Goal: Information Seeking & Learning: Learn about a topic

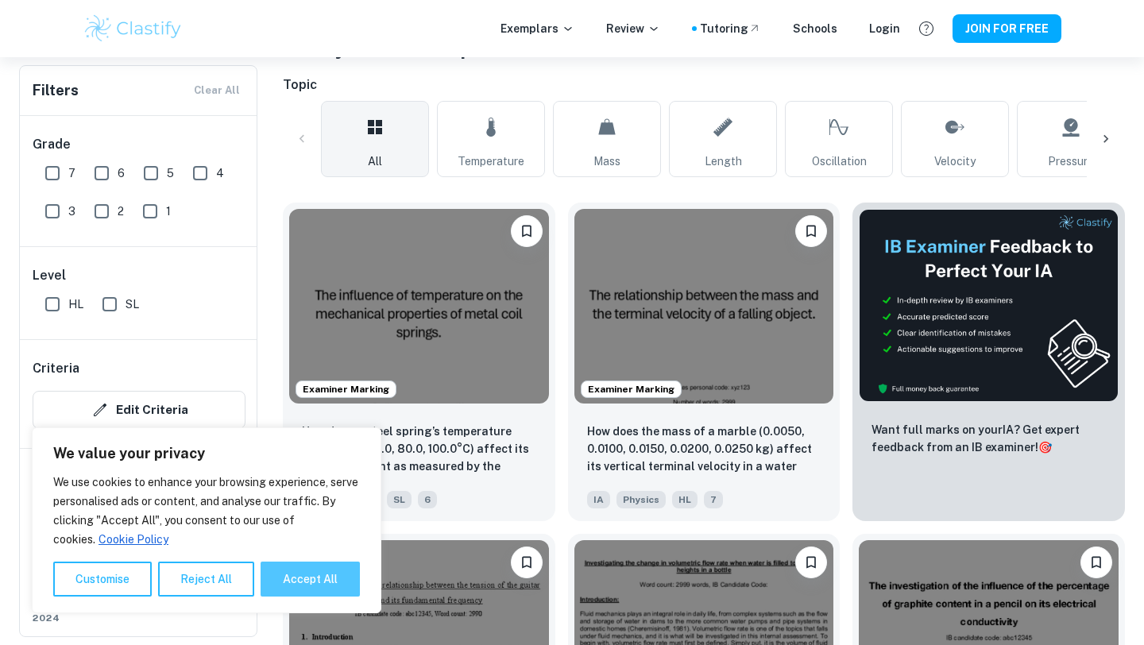
click at [275, 575] on button "Accept All" at bounding box center [310, 579] width 99 height 35
checkbox input "true"
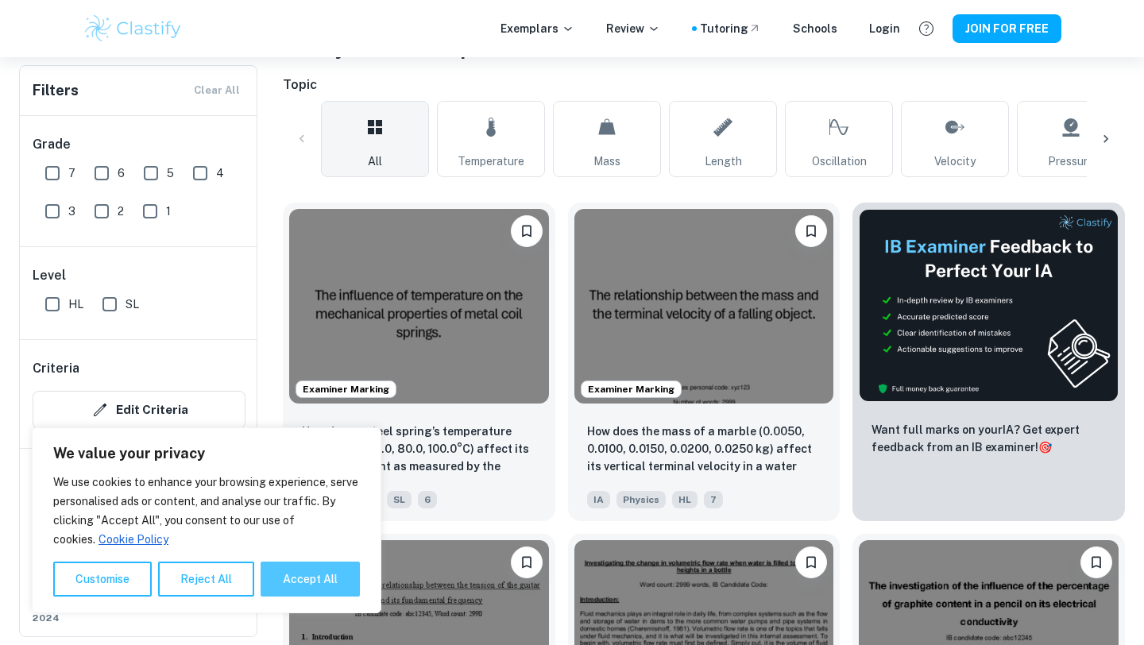
checkbox input "true"
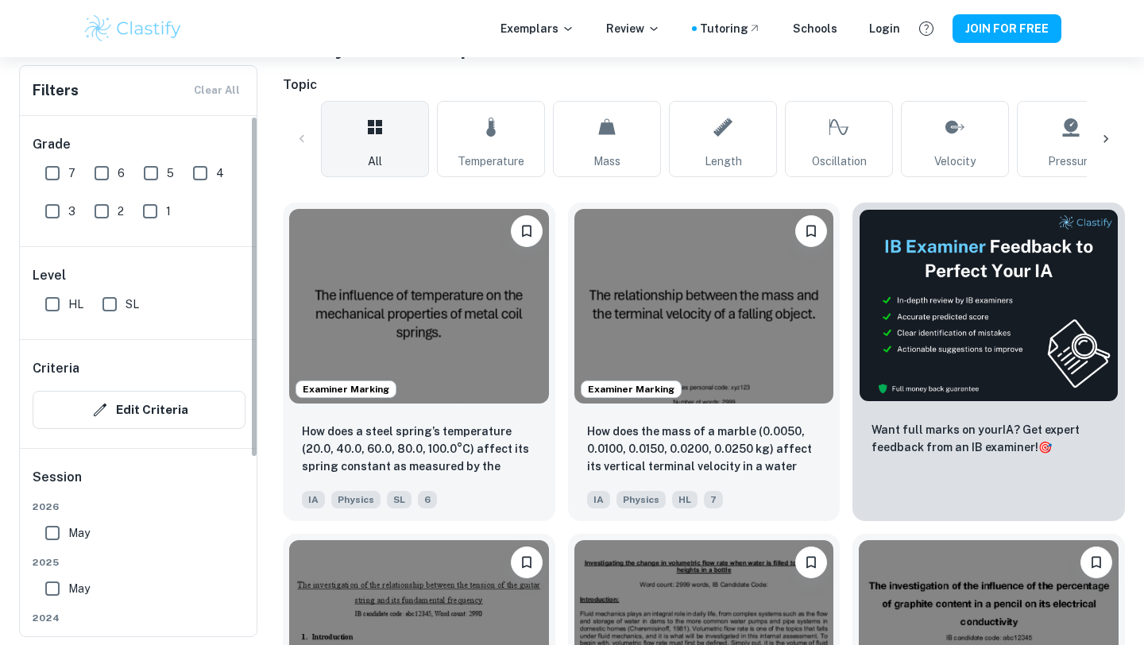
click at [58, 182] on input "7" at bounding box center [53, 173] width 32 height 32
checkbox input "true"
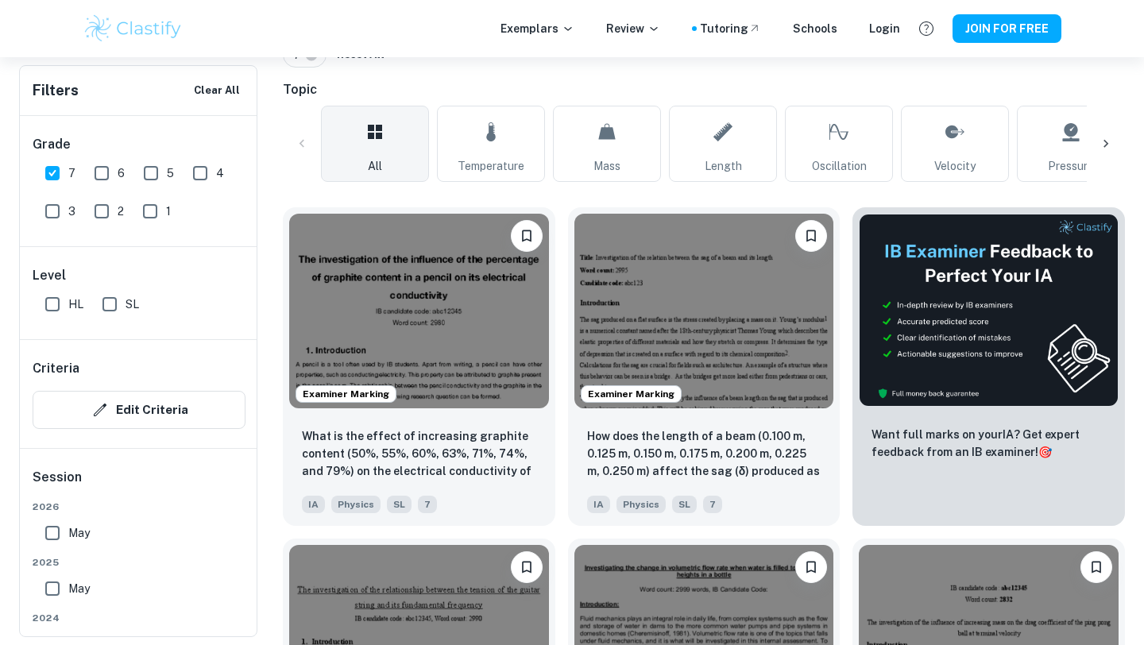
scroll to position [391, 0]
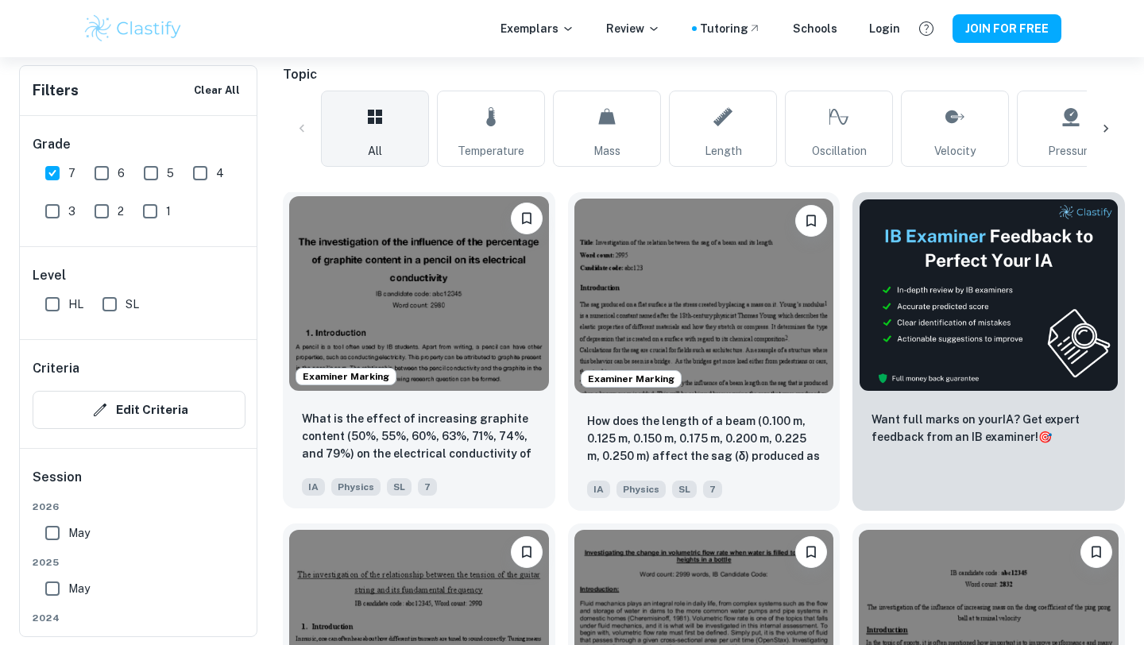
click at [398, 340] on img at bounding box center [419, 293] width 260 height 195
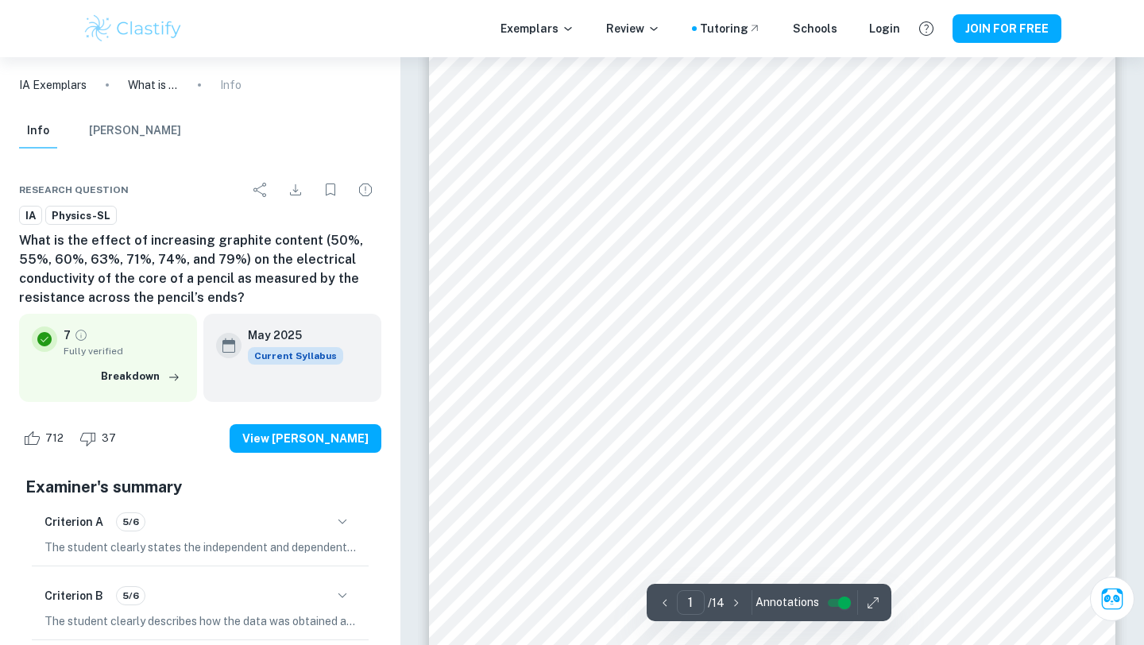
scroll to position [171, 0]
type input "1"
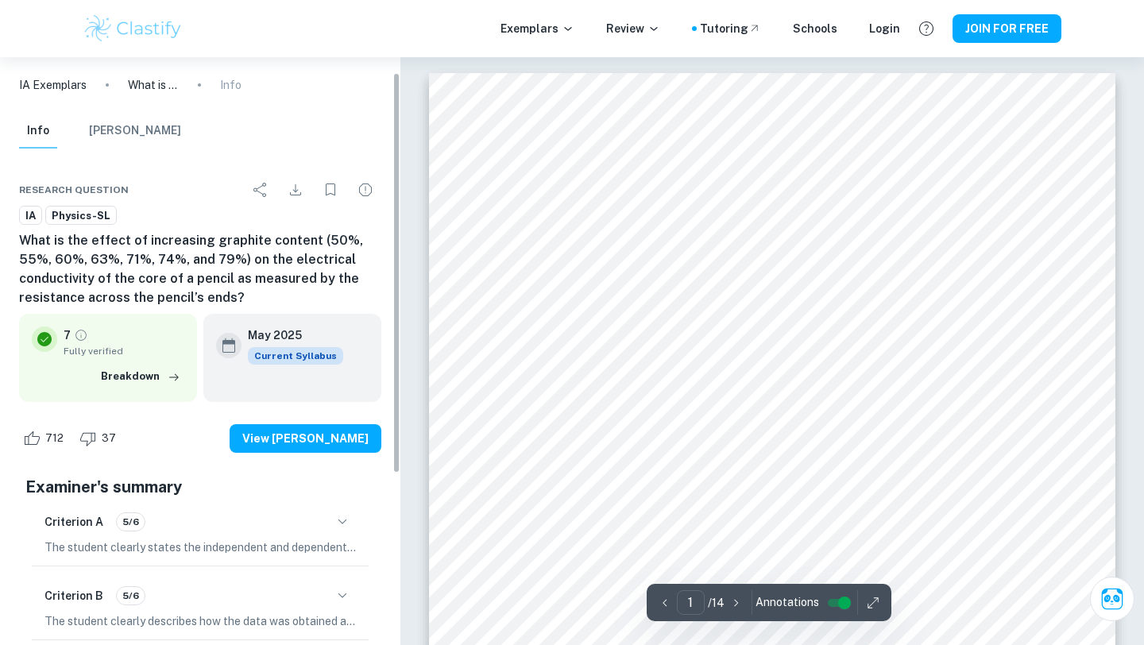
scroll to position [67, 0]
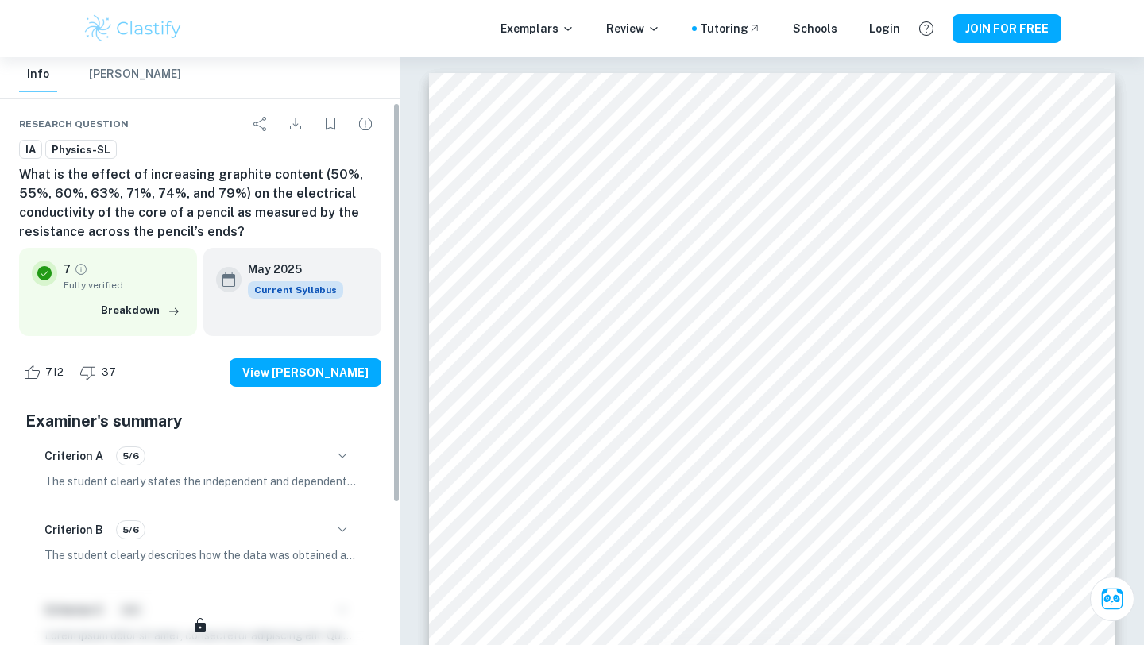
click at [334, 458] on icon "button" at bounding box center [342, 455] width 19 height 19
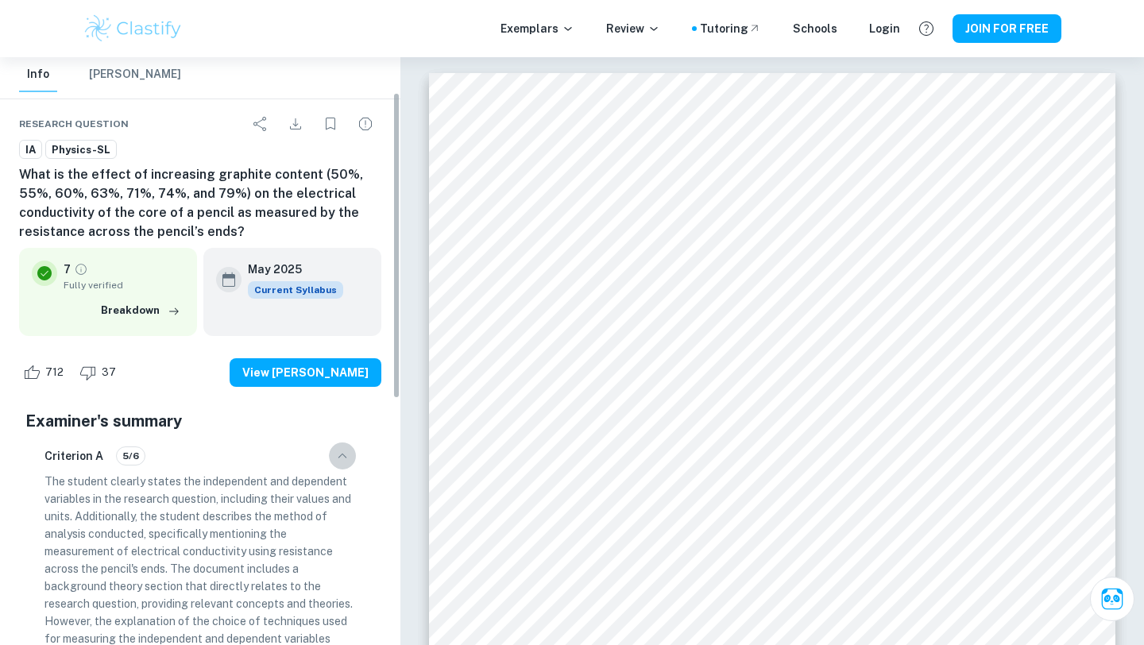
click at [334, 458] on icon "button" at bounding box center [342, 455] width 19 height 19
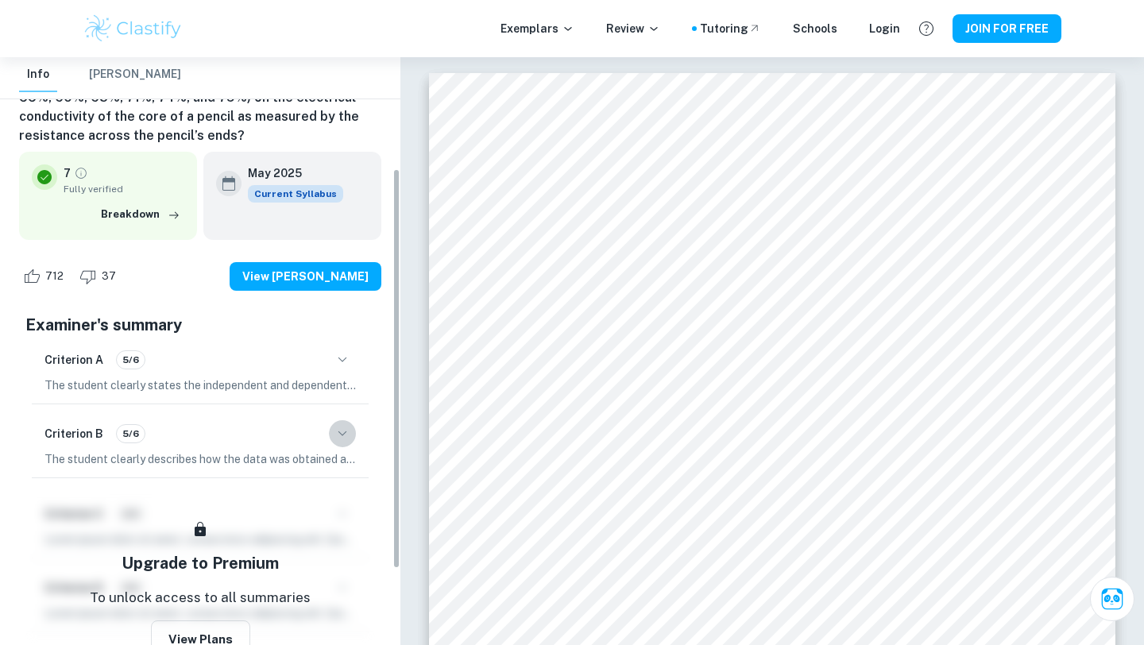
click at [342, 443] on icon "button" at bounding box center [342, 433] width 19 height 19
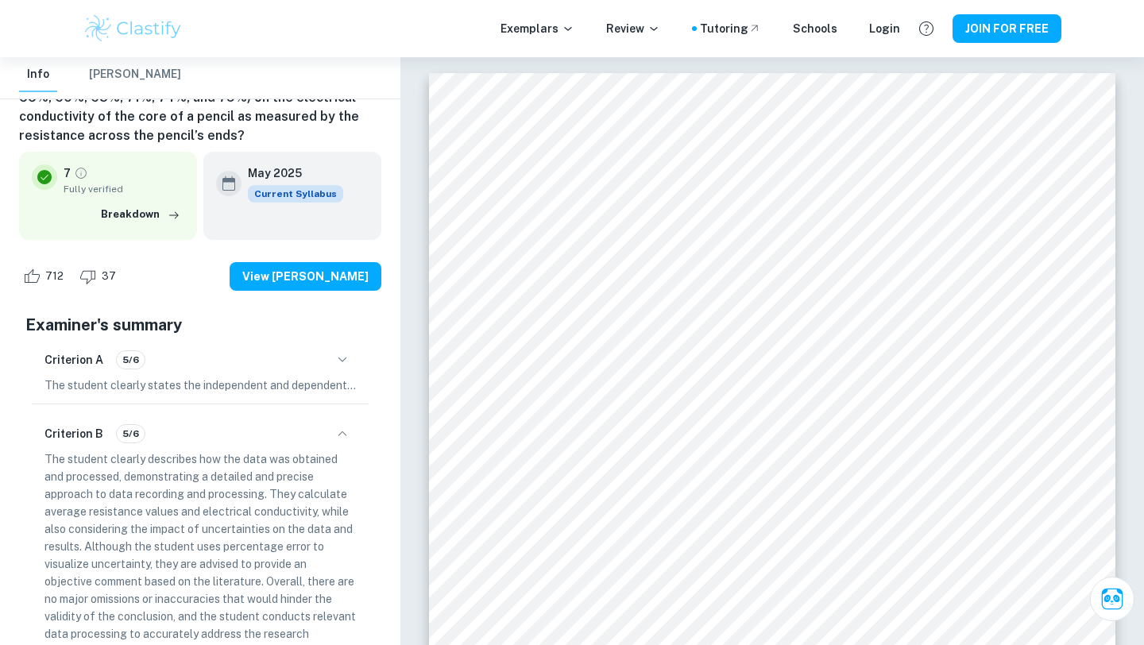
click at [342, 443] on icon "button" at bounding box center [342, 433] width 19 height 19
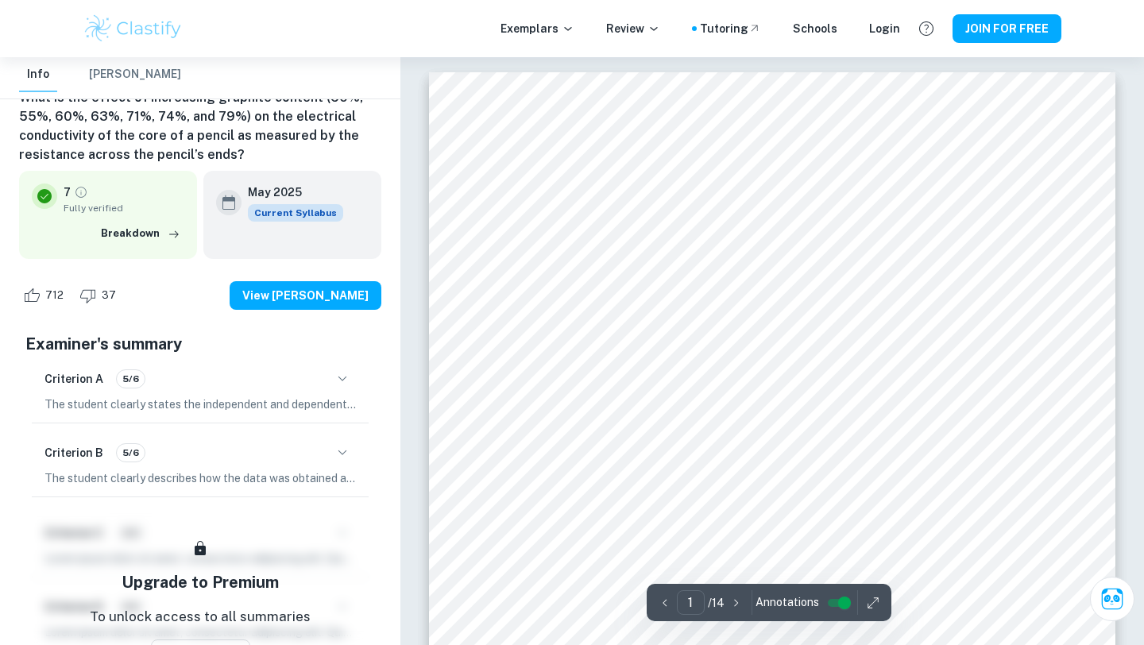
scroll to position [0, 0]
